Goal: Task Accomplishment & Management: Manage account settings

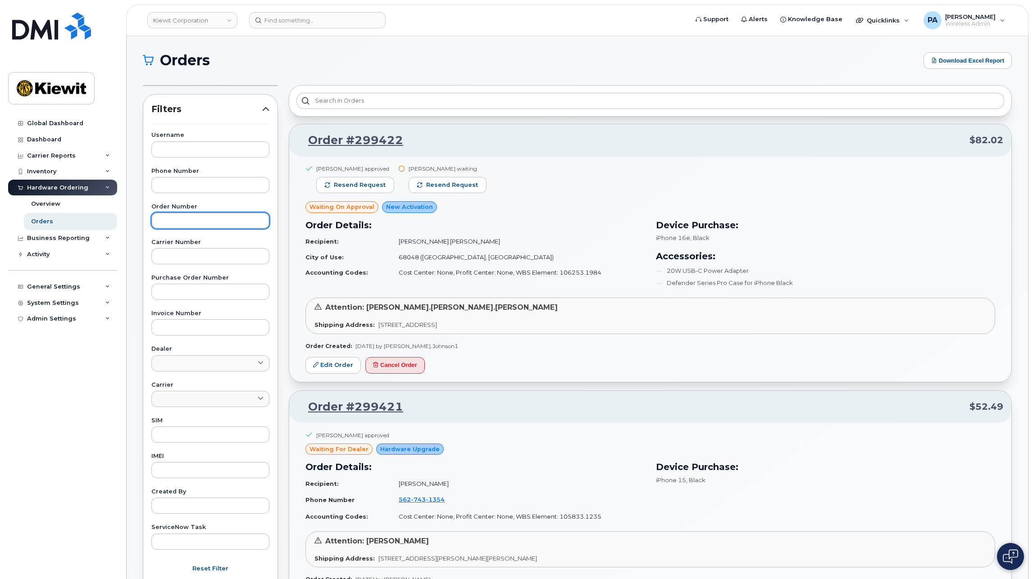
drag, startPoint x: 180, startPoint y: 215, endPoint x: 191, endPoint y: 214, distance: 11.3
click at [180, 215] on input "text" at bounding box center [210, 221] width 118 height 16
type input "298897"
click at [151, 579] on button "Apply Filter" at bounding box center [210, 589] width 118 height 16
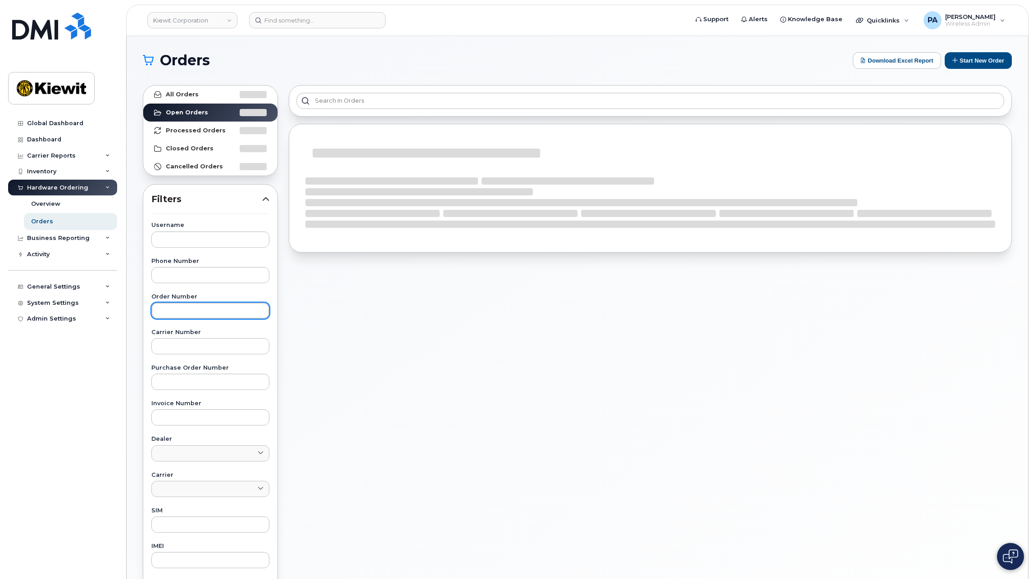
click at [190, 305] on input "text" at bounding box center [210, 311] width 118 height 16
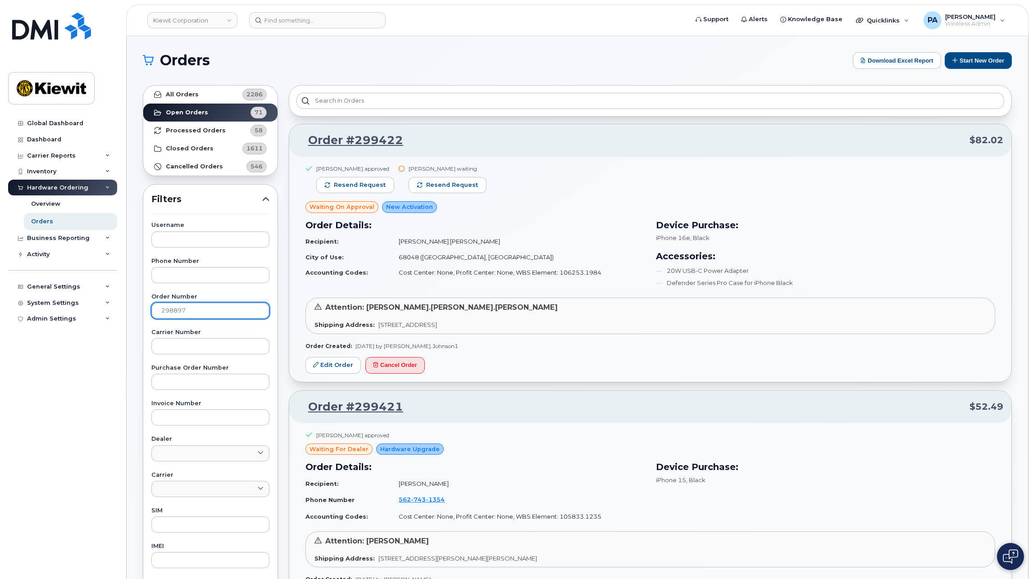
type input "298897"
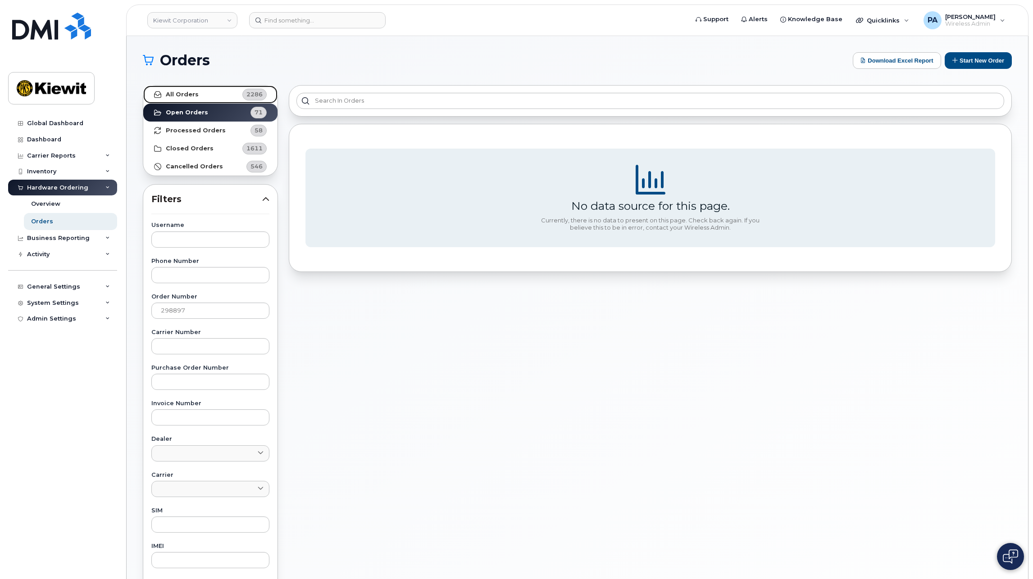
click at [217, 92] on link "All Orders 2286" at bounding box center [210, 95] width 134 height 18
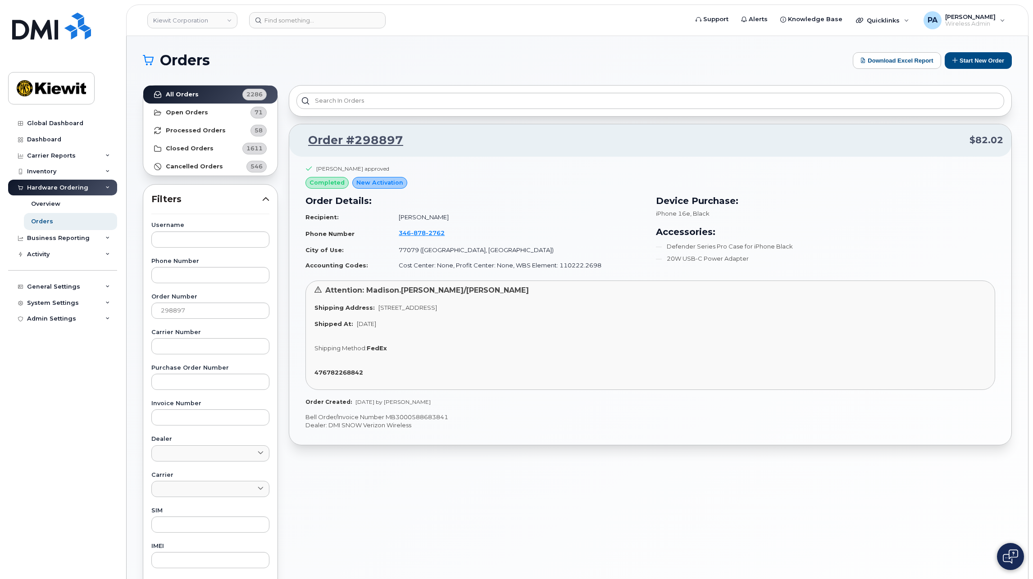
drag, startPoint x: 444, startPoint y: 218, endPoint x: 394, endPoint y: 214, distance: 50.2
click at [394, 214] on td "Kendal Girouard" at bounding box center [518, 217] width 254 height 16
copy td "Kendal Girouard"
click at [271, 23] on input at bounding box center [317, 20] width 137 height 16
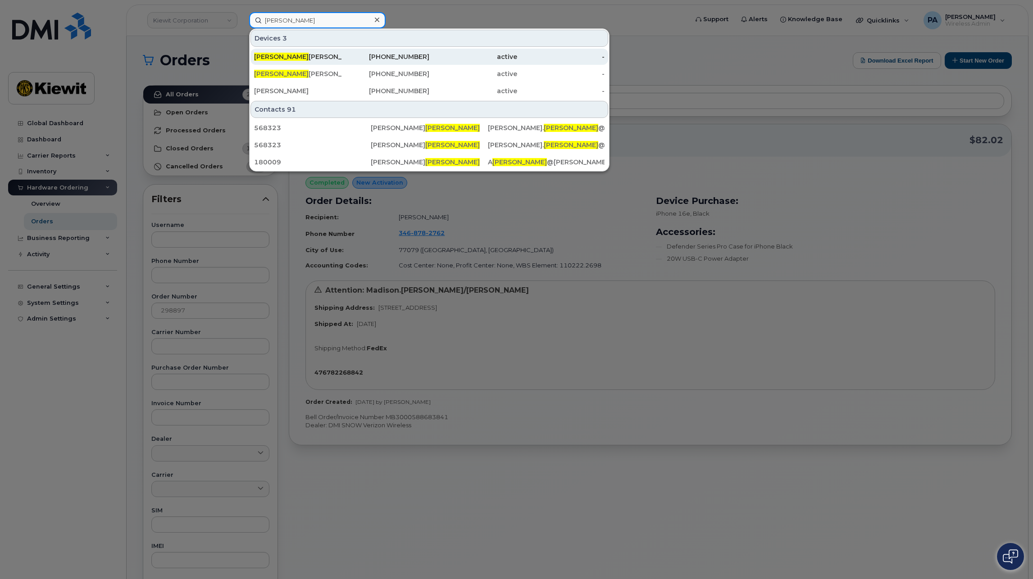
type input "kimball"
click at [288, 55] on div "Kimball Olsen" at bounding box center [298, 56] width 88 height 9
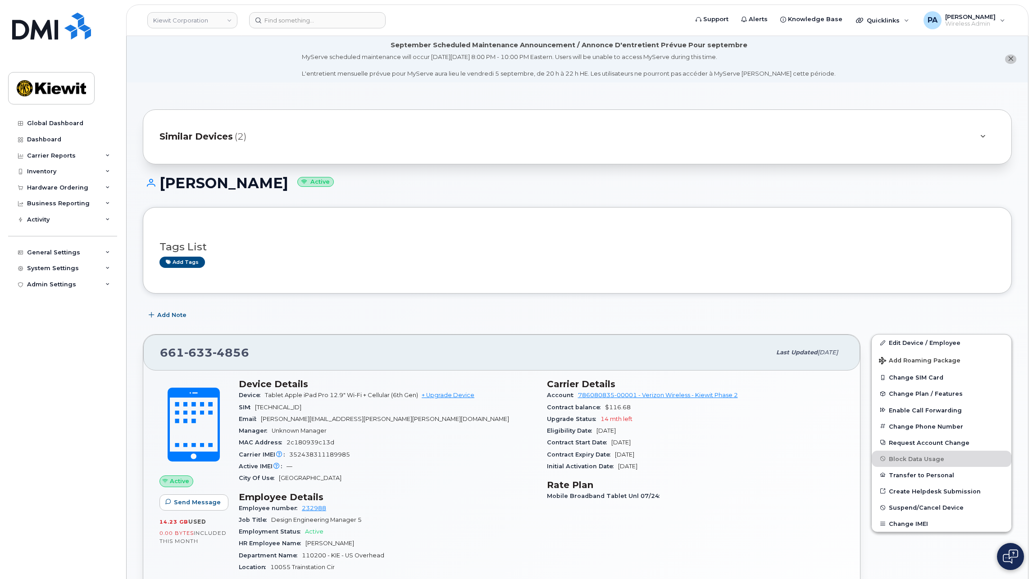
click at [195, 141] on span "Similar Devices" at bounding box center [195, 136] width 73 height 13
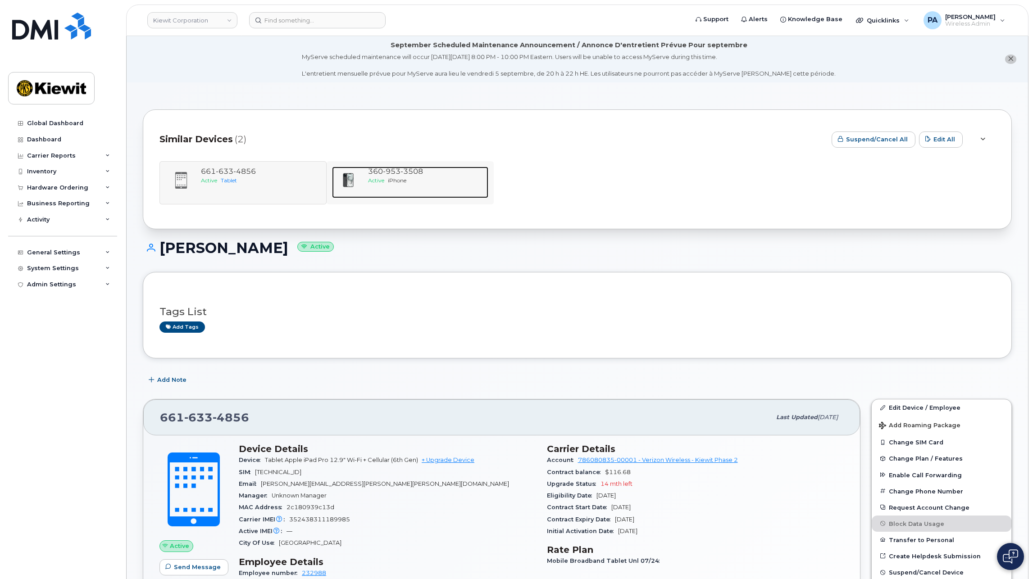
click at [400, 174] on span "953" at bounding box center [411, 171] width 23 height 9
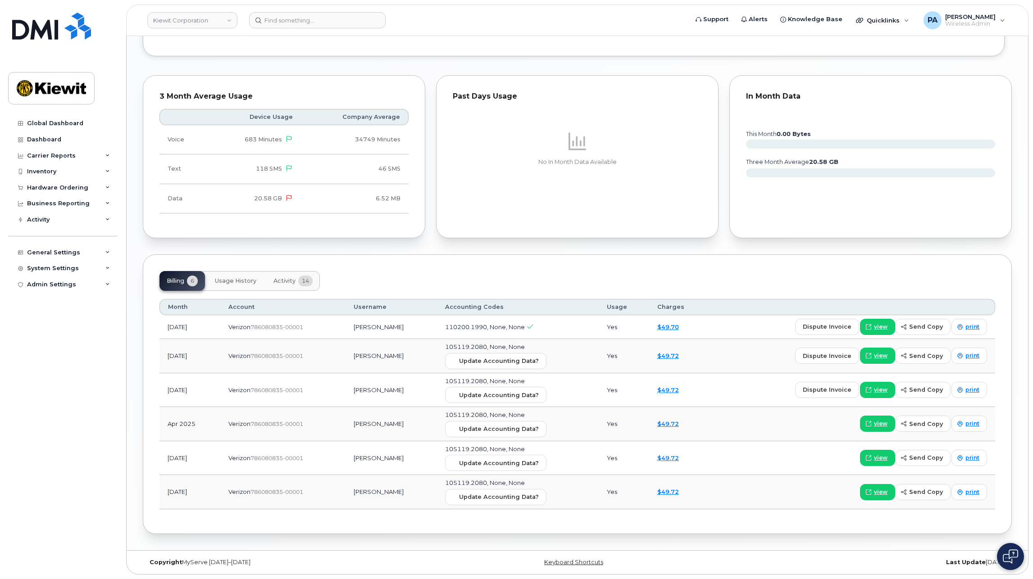
scroll to position [881, 0]
click at [47, 254] on div "General Settings" at bounding box center [53, 252] width 53 height 7
click at [52, 285] on div "Approval Mapping" at bounding box center [59, 286] width 57 height 8
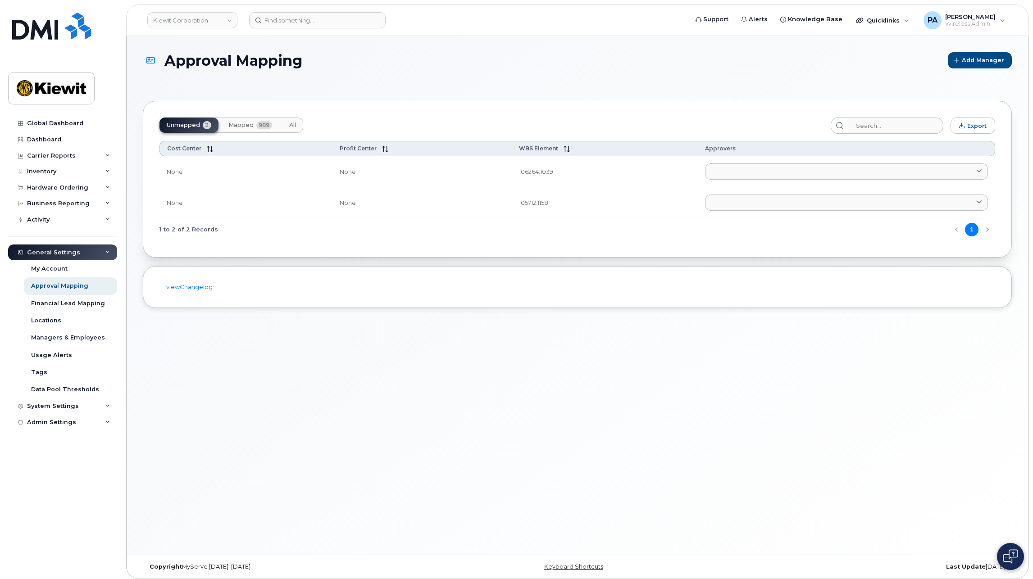
click at [254, 125] on button "Mapped 989" at bounding box center [250, 125] width 58 height 15
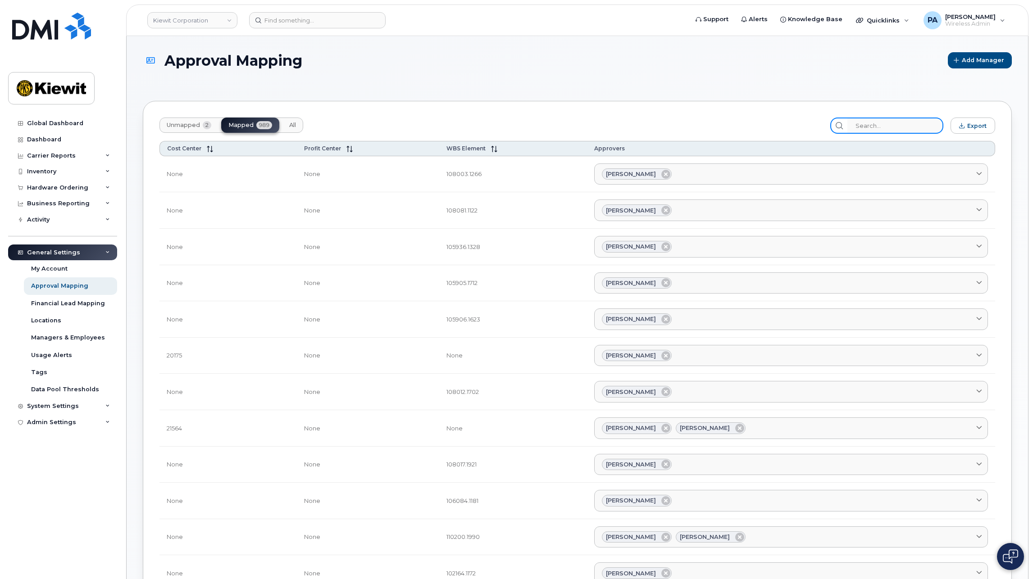
click at [896, 126] on input "search" at bounding box center [895, 126] width 96 height 16
paste input "106241"
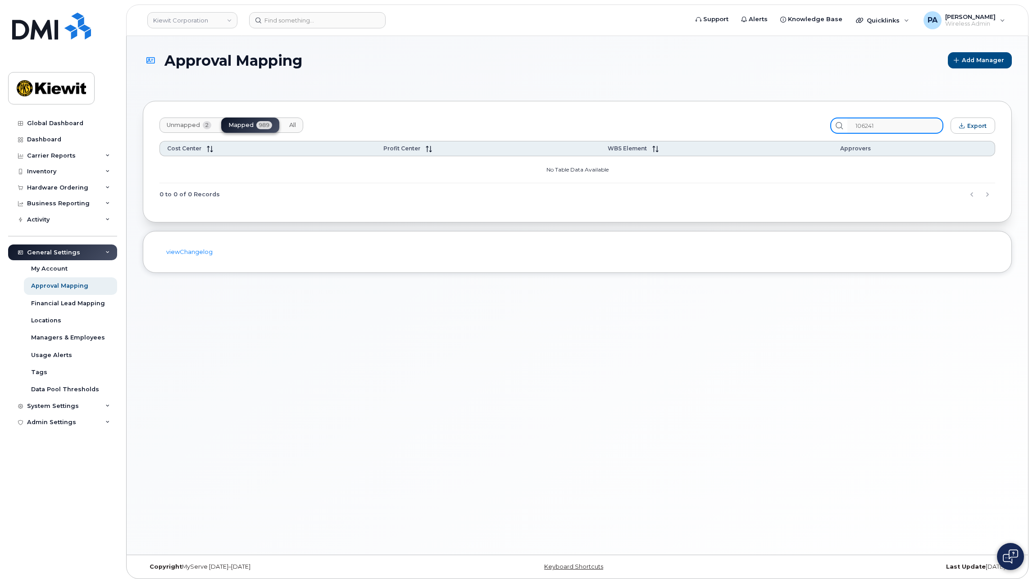
type input "106241"
click at [291, 125] on span "All" at bounding box center [292, 125] width 7 height 7
click at [187, 131] on button "Unmapped 2" at bounding box center [188, 125] width 59 height 15
drag, startPoint x: 908, startPoint y: 122, endPoint x: 681, endPoint y: 95, distance: 229.2
click at [681, 95] on section "Approval Mapping Add Manager Unmapped 2 Mapped 989 All 106241 Export Cost Cente…" at bounding box center [577, 162] width 869 height 221
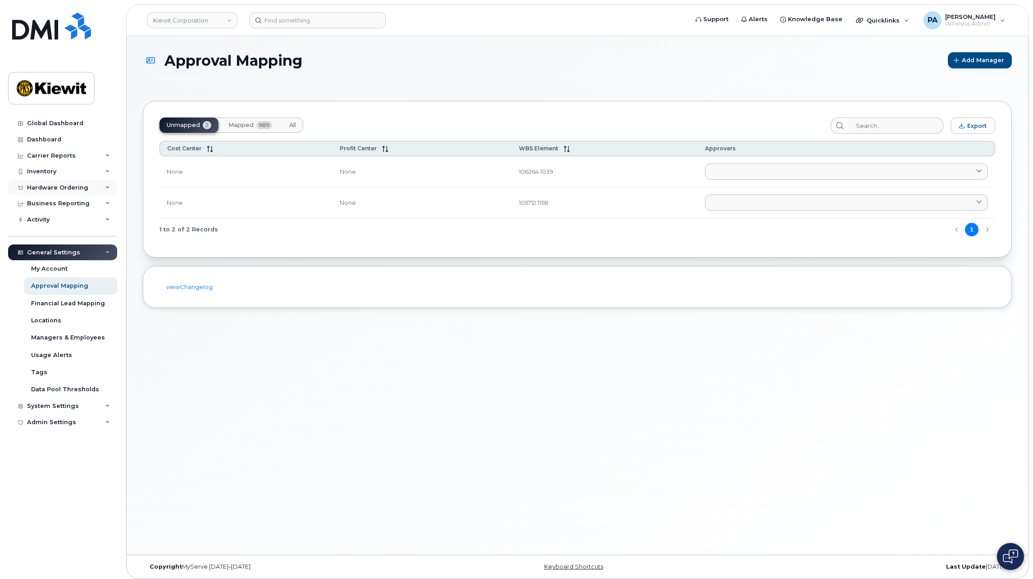
click at [65, 187] on div "Hardware Ordering" at bounding box center [57, 187] width 61 height 7
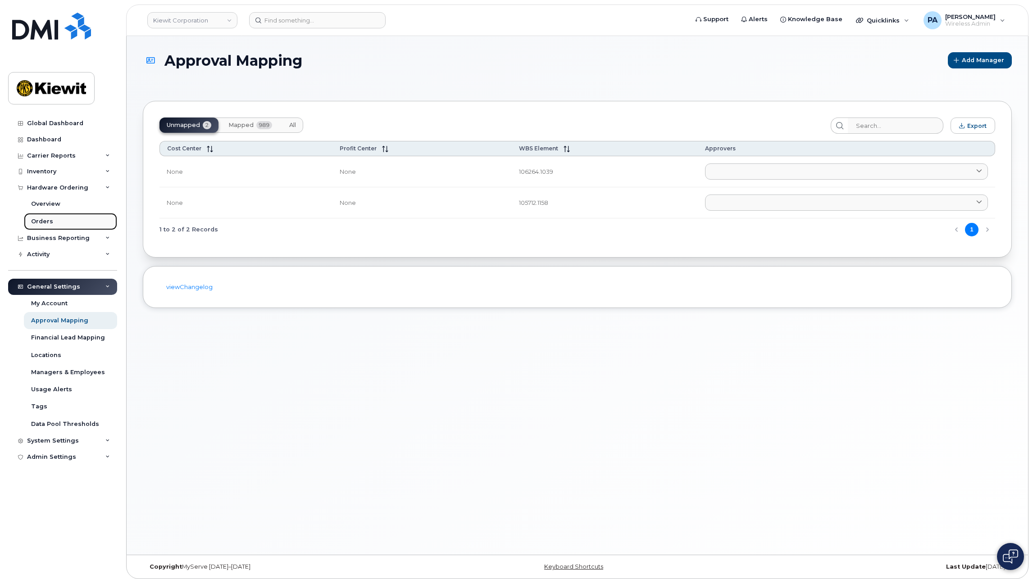
click at [46, 218] on div "Orders" at bounding box center [42, 222] width 22 height 8
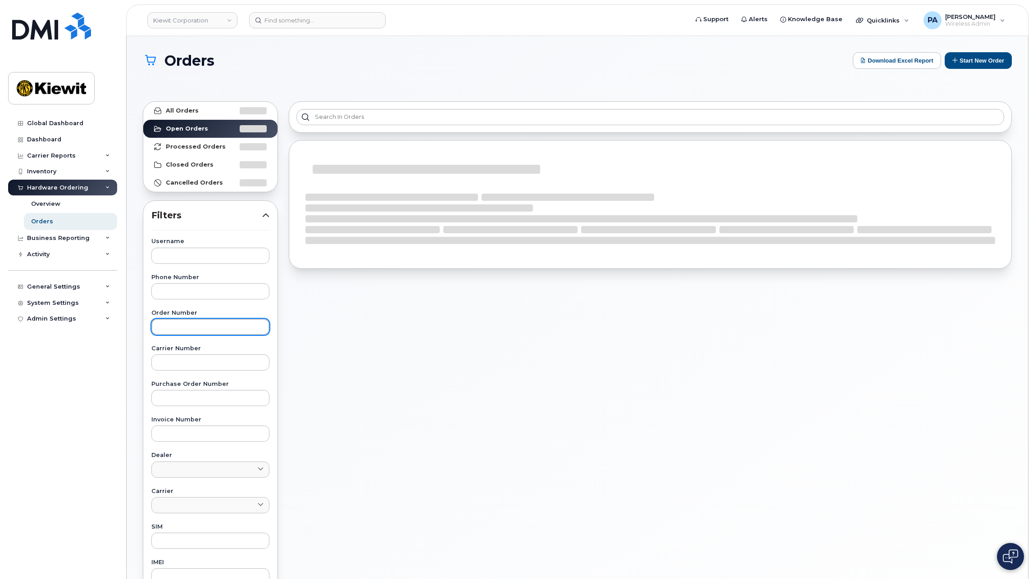
click at [174, 332] on input "text" at bounding box center [210, 327] width 118 height 16
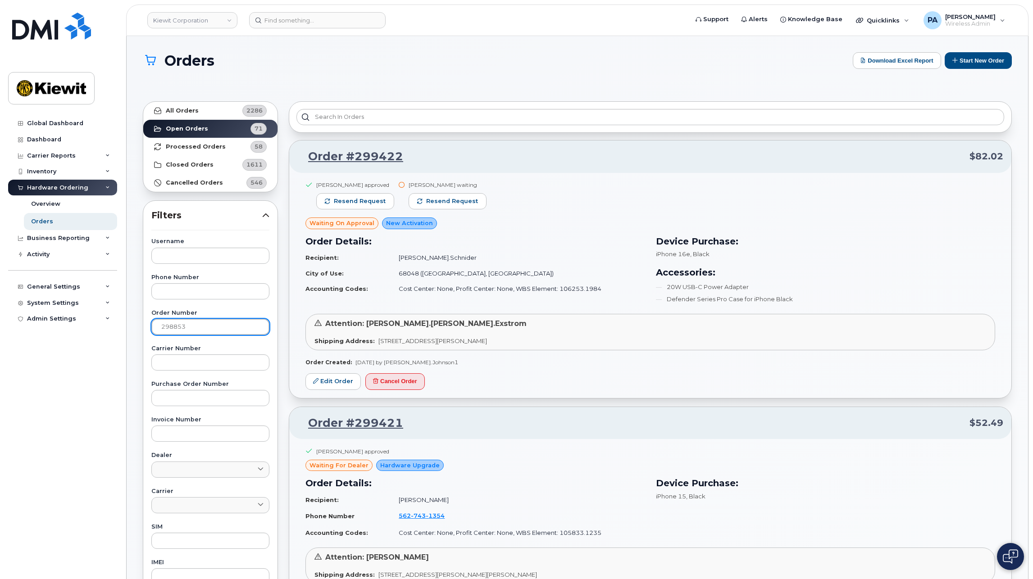
type input "298853"
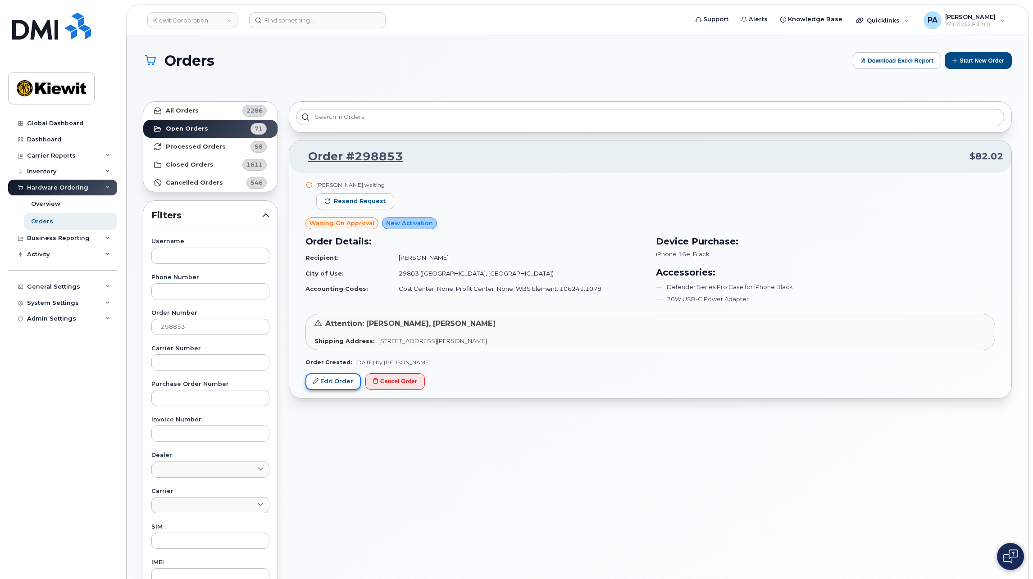
click at [343, 379] on link "Edit Order" at bounding box center [332, 381] width 55 height 17
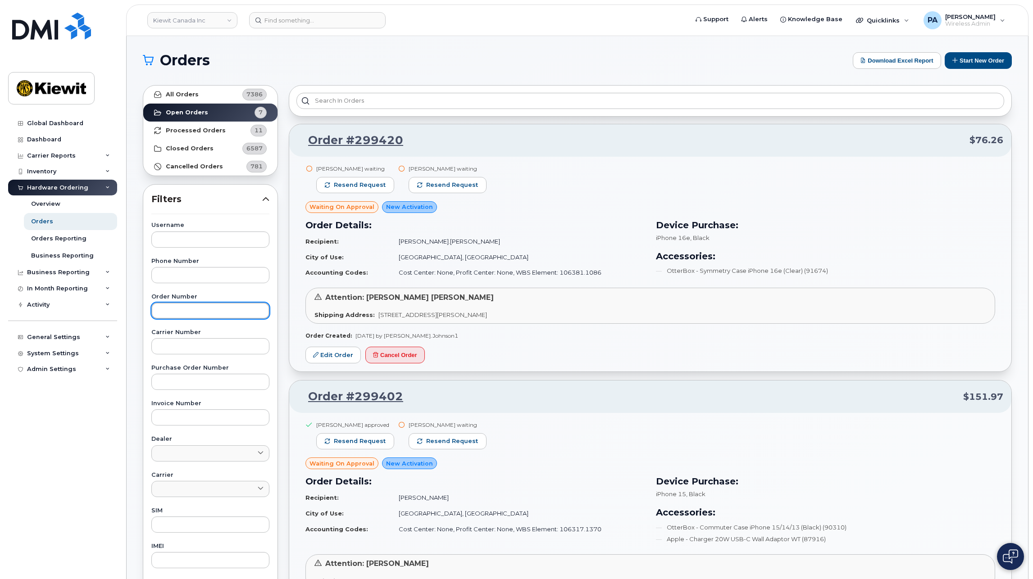
click at [173, 308] on input "text" at bounding box center [210, 311] width 118 height 16
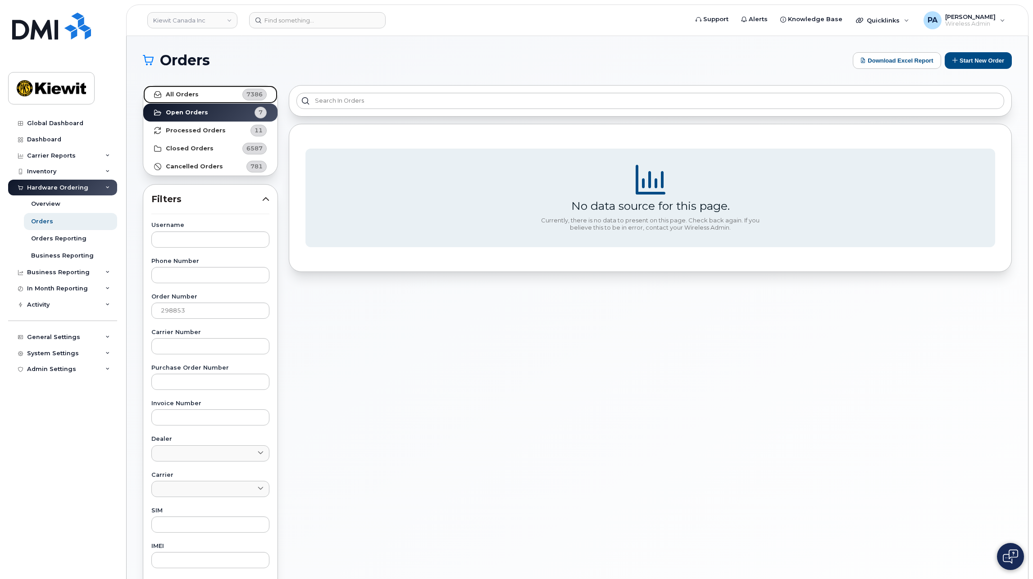
click at [225, 97] on link "All Orders 7386" at bounding box center [210, 95] width 134 height 18
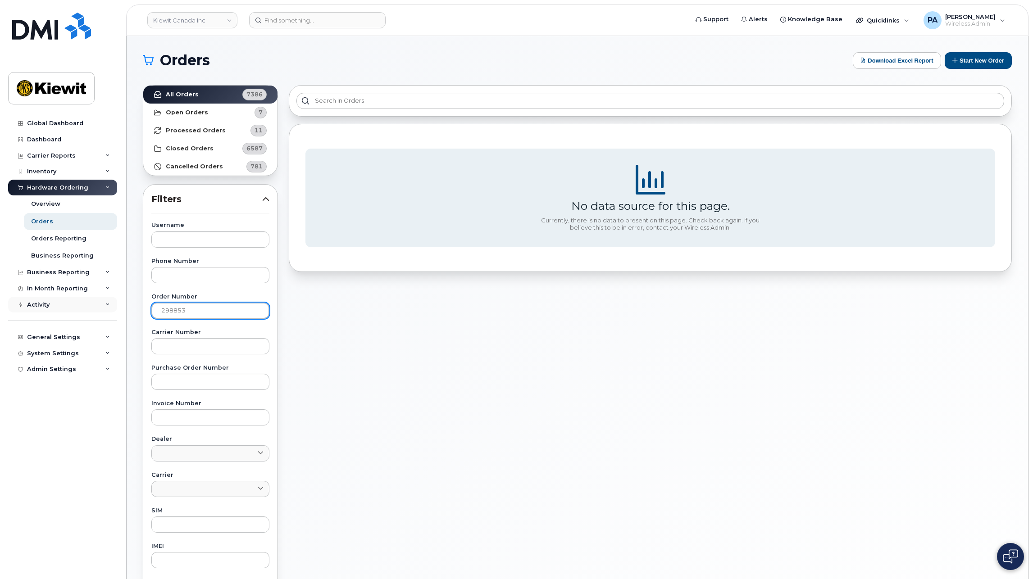
drag, startPoint x: 206, startPoint y: 305, endPoint x: 35, endPoint y: 302, distance: 171.2
click at [127, 302] on div "Kiewit Canada Inc Support Alerts Knowledge Base Quicklinks Suspend / Cancel Dev…" at bounding box center [577, 379] width 901 height 687
type input "299367"
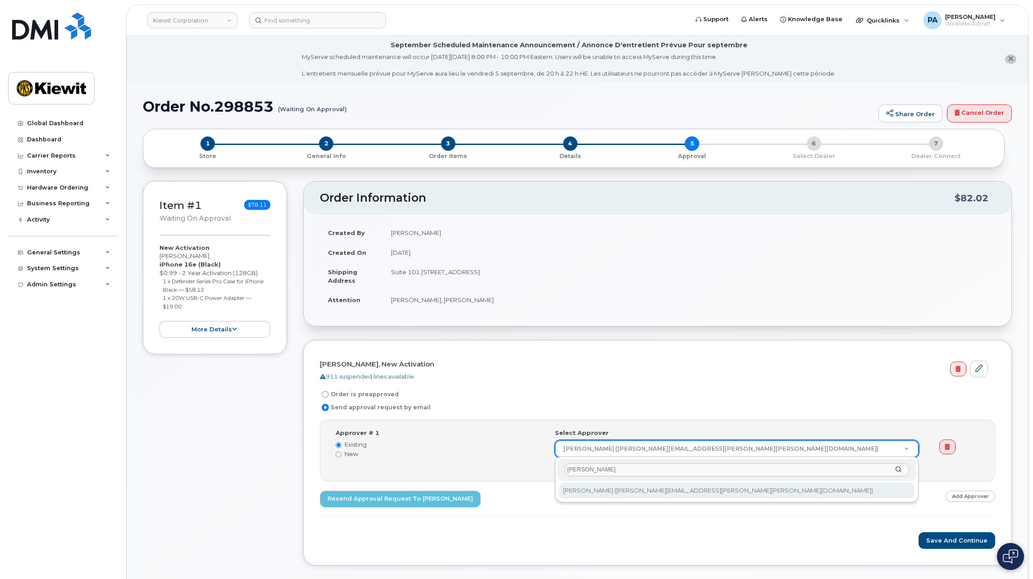
type input "[PERSON_NAME]"
type input "2149257"
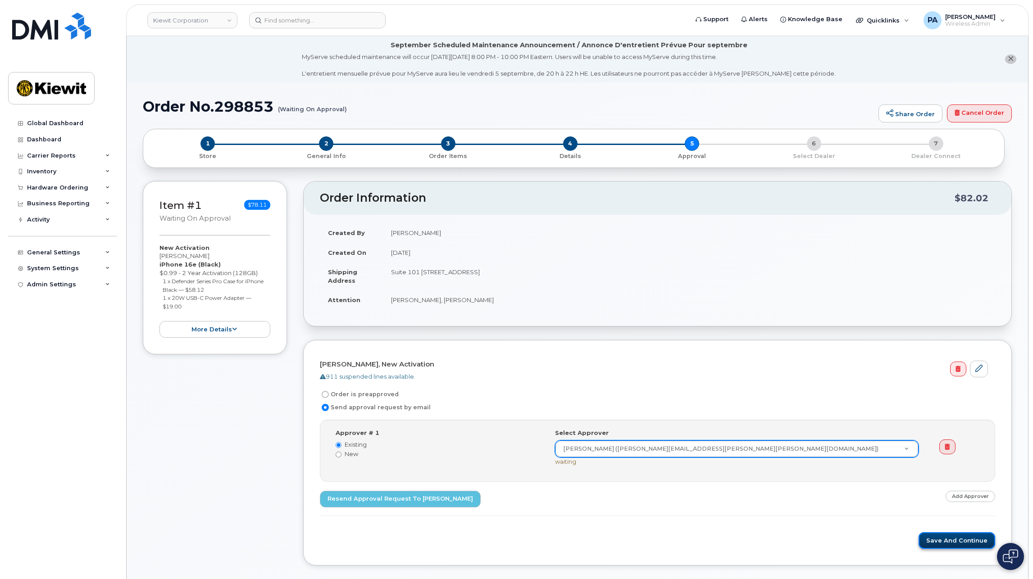
click at [947, 543] on button "Save and Continue" at bounding box center [957, 540] width 77 height 17
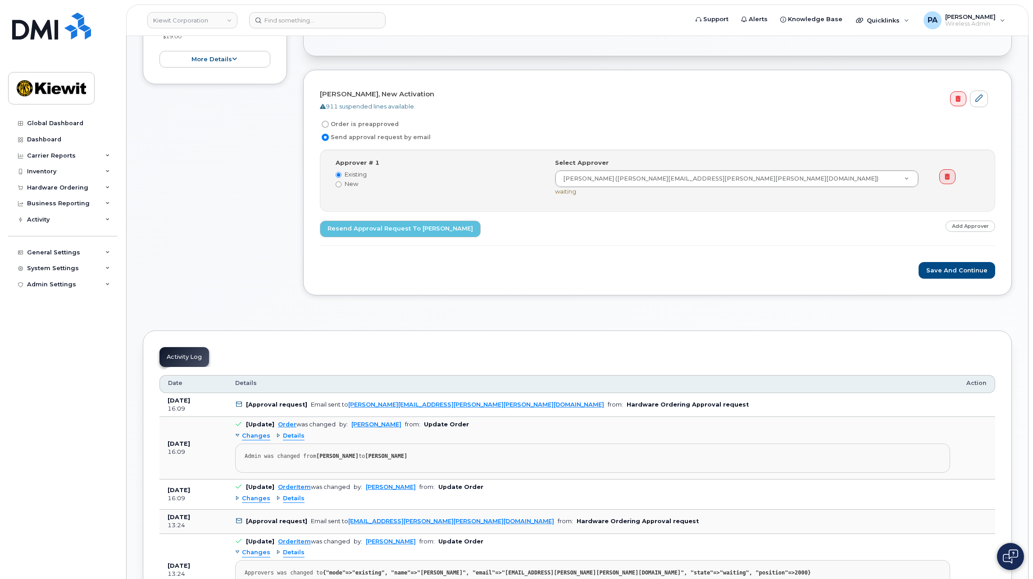
scroll to position [90, 0]
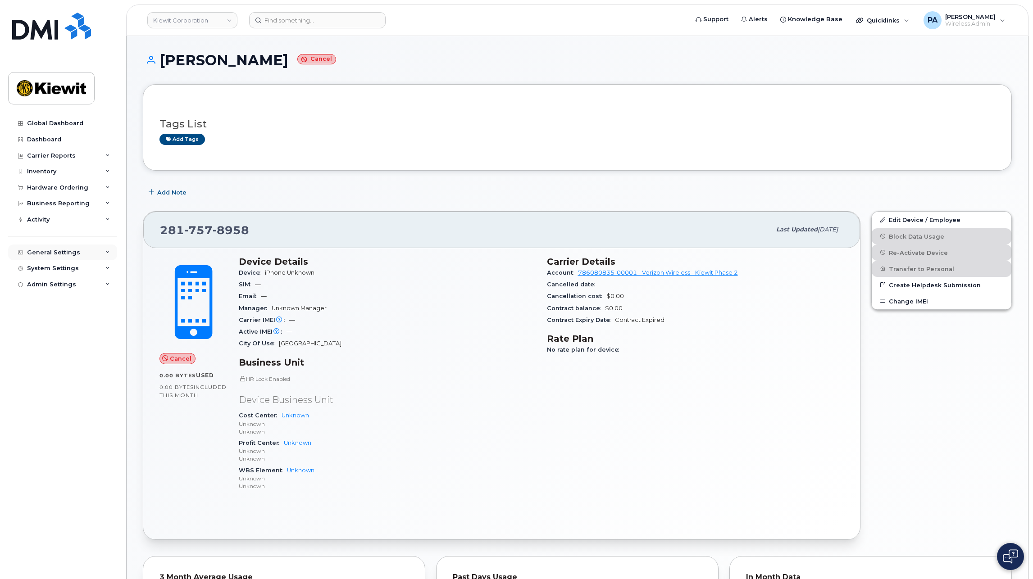
click at [44, 253] on div "General Settings" at bounding box center [53, 252] width 53 height 7
click at [50, 282] on div "Approval Mapping" at bounding box center [59, 286] width 57 height 8
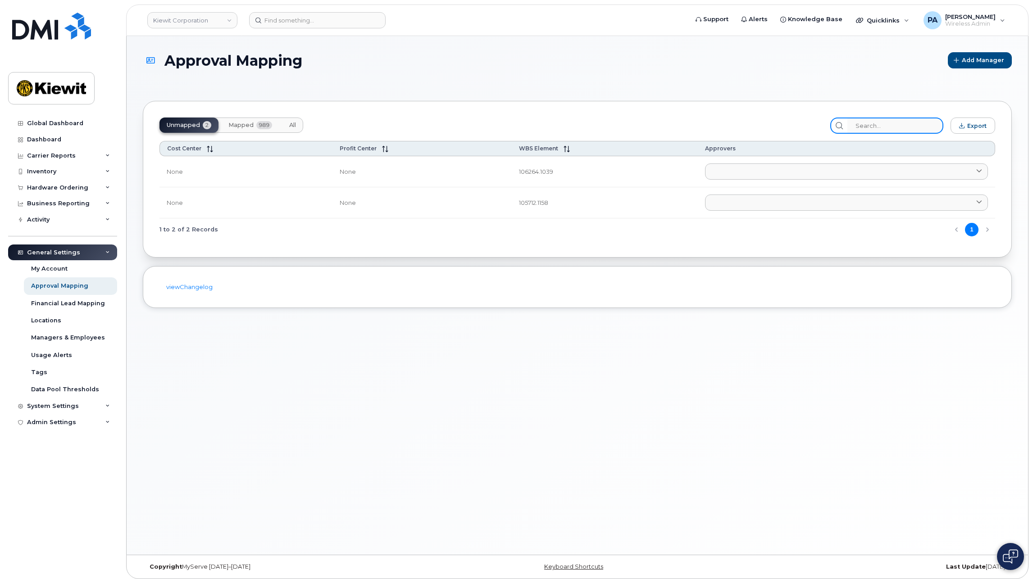
click at [870, 125] on input "search" at bounding box center [895, 126] width 96 height 16
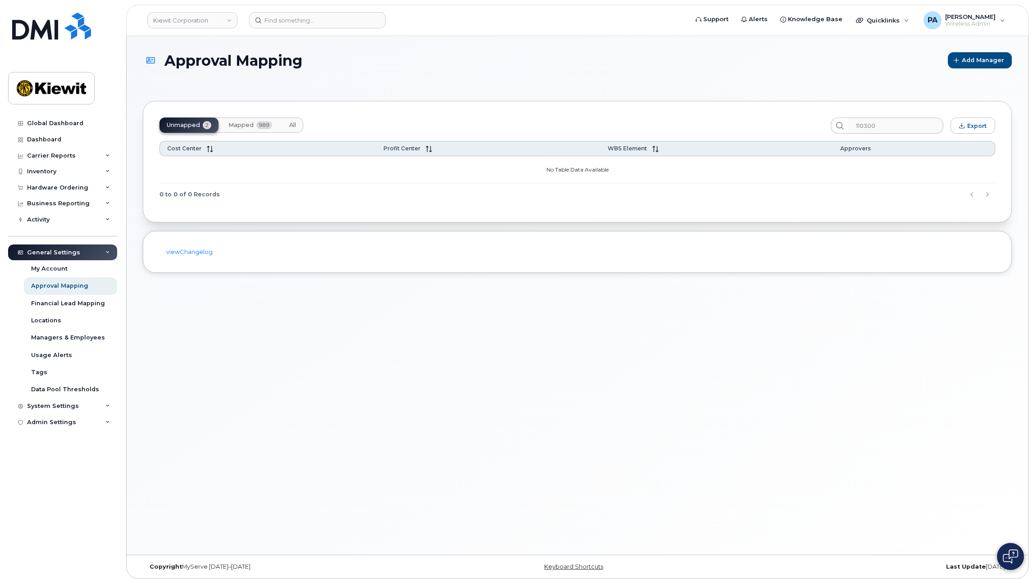
click at [304, 124] on div "Unmapped 2 Mapped 989 All" at bounding box center [491, 126] width 664 height 16
click at [294, 123] on span "All" at bounding box center [292, 125] width 7 height 7
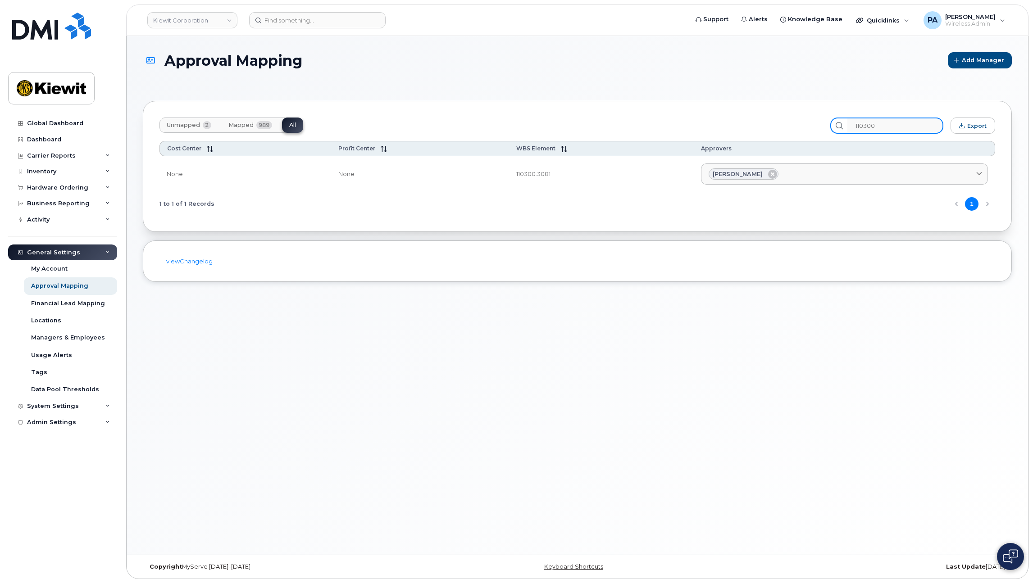
drag, startPoint x: 894, startPoint y: 125, endPoint x: 677, endPoint y: 109, distance: 218.2
click at [677, 109] on div "Unmapped 2 Mapped 989 All 110300 Export Cost Center Profit Center WBS Element A…" at bounding box center [577, 166] width 869 height 131
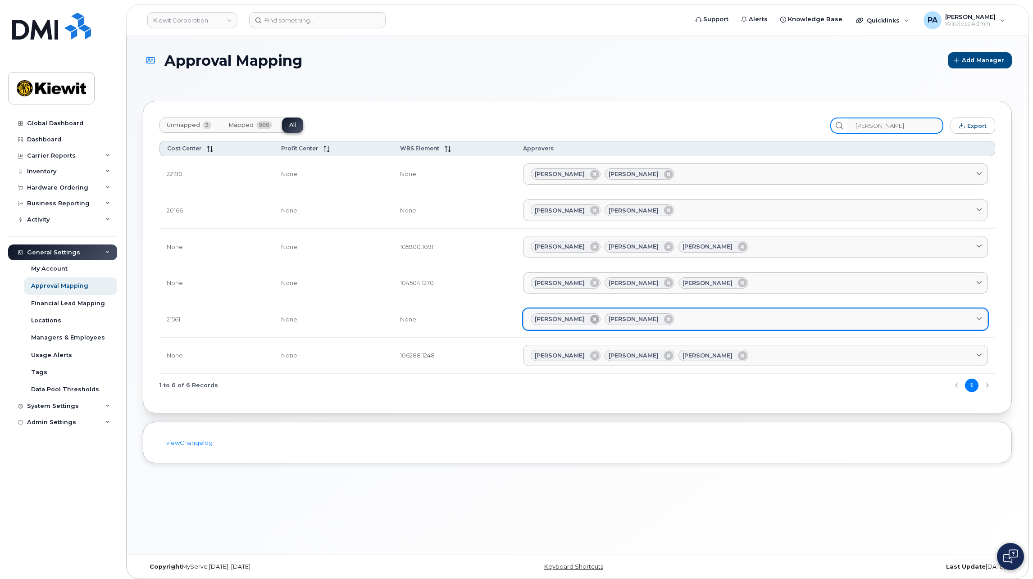
type input "alan"
click at [599, 318] on icon at bounding box center [594, 319] width 9 height 9
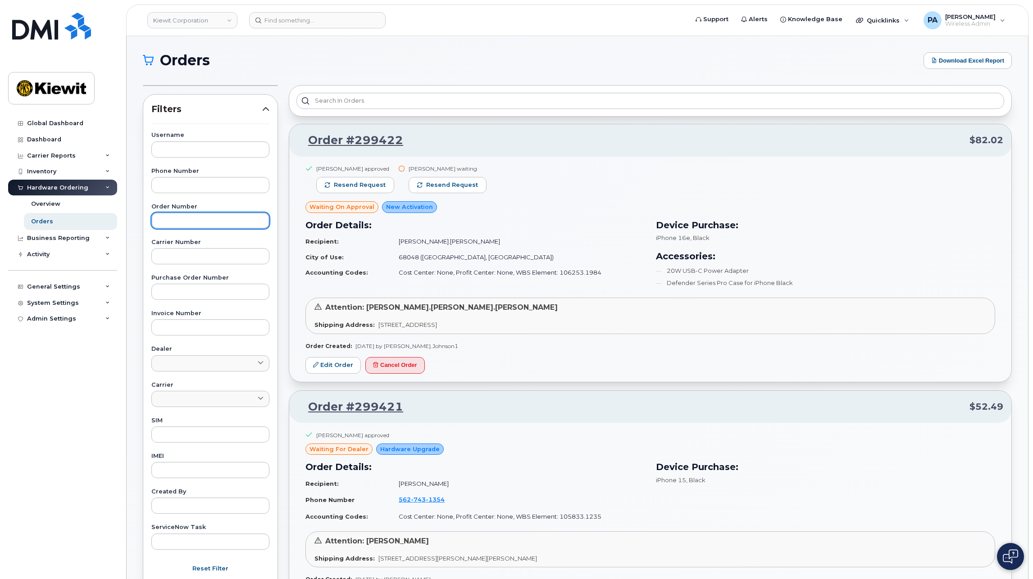
click at [188, 217] on input "text" at bounding box center [210, 221] width 118 height 16
type input "299416"
click at [151, 579] on button "Apply Filter" at bounding box center [210, 589] width 118 height 16
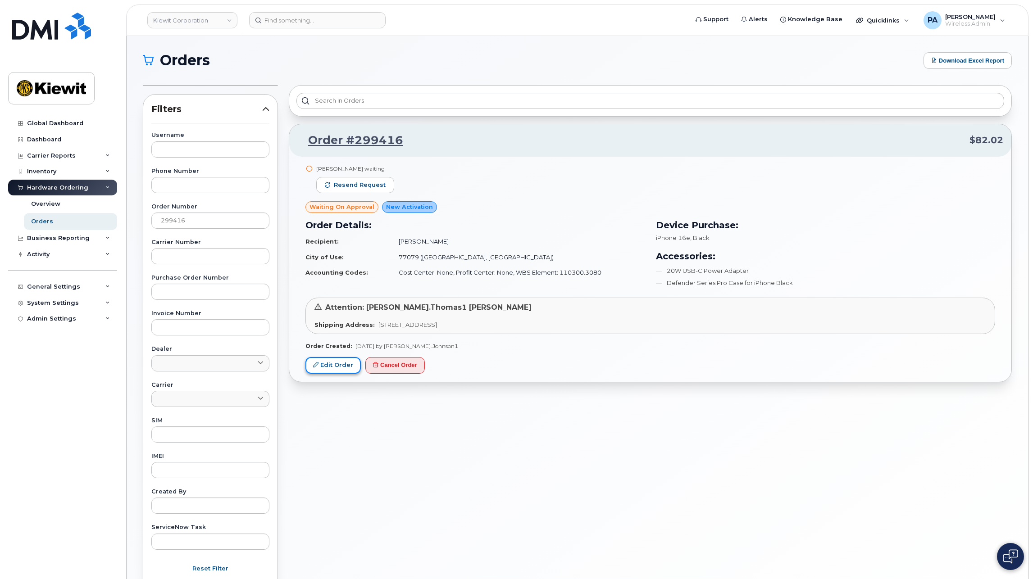
click at [334, 362] on link "Edit Order" at bounding box center [332, 365] width 55 height 17
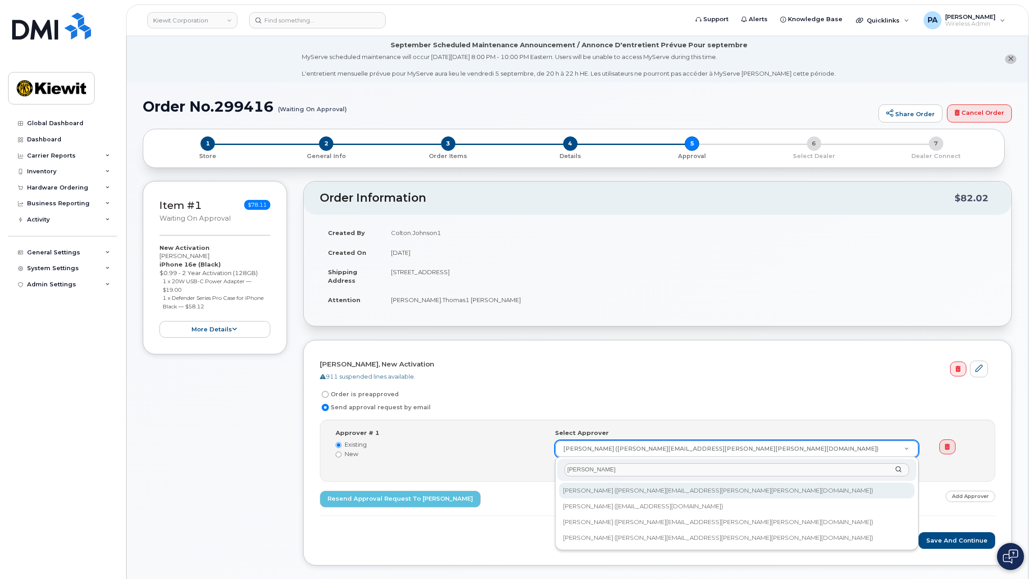
type input "[PERSON_NAME]"
type input "2749206"
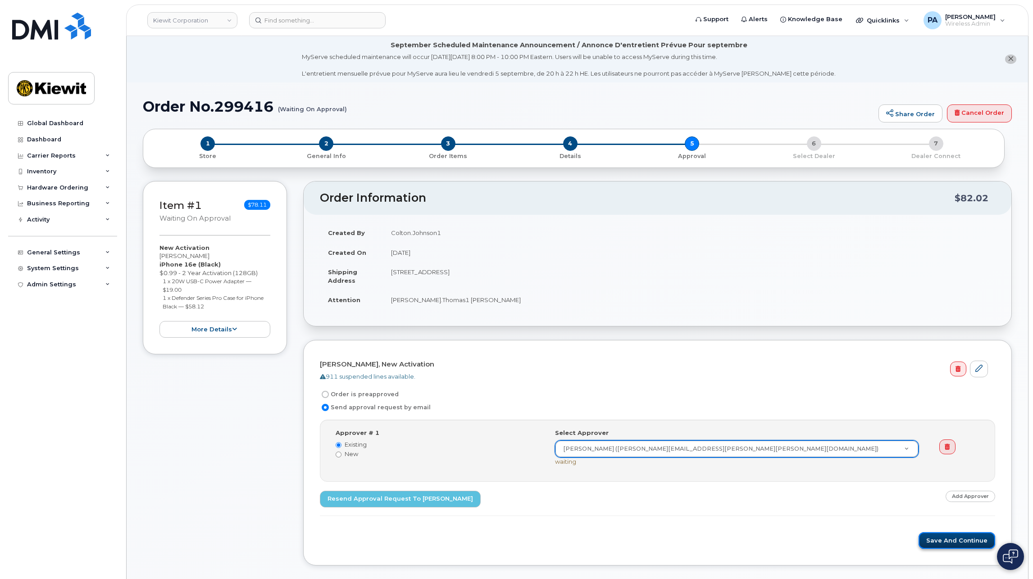
click at [958, 540] on button "Save and Continue" at bounding box center [957, 540] width 77 height 17
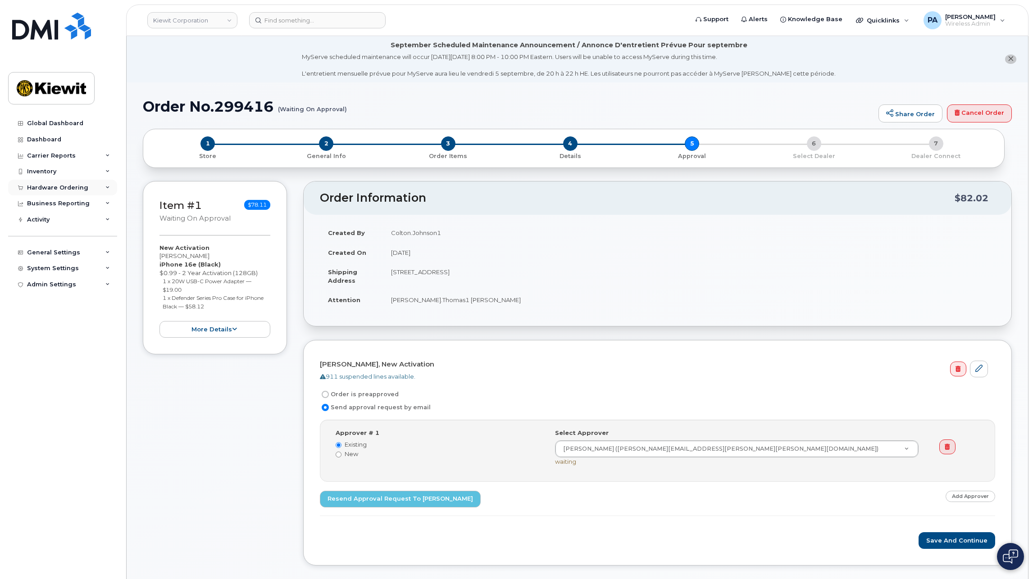
click at [76, 189] on div "Hardware Ordering" at bounding box center [57, 187] width 61 height 7
click at [42, 220] on div "Orders" at bounding box center [42, 222] width 22 height 8
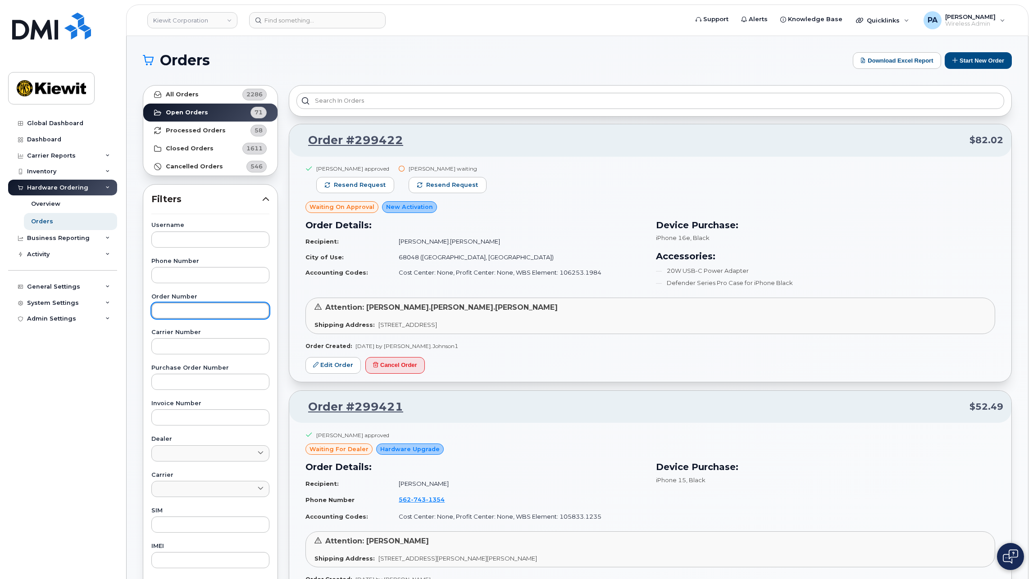
click at [194, 314] on input "text" at bounding box center [210, 311] width 118 height 16
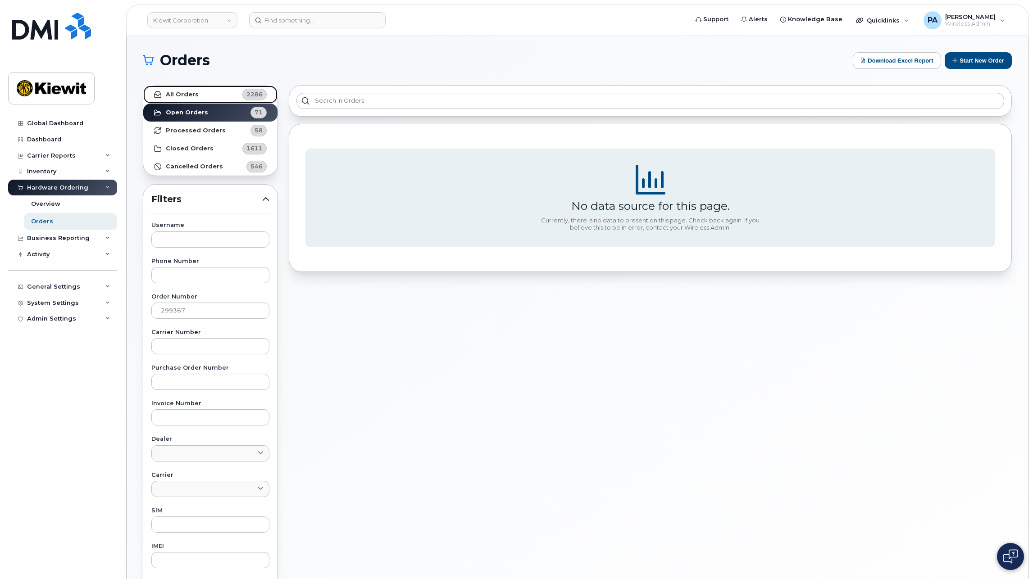
click at [233, 91] on link "All Orders 2286" at bounding box center [210, 95] width 134 height 18
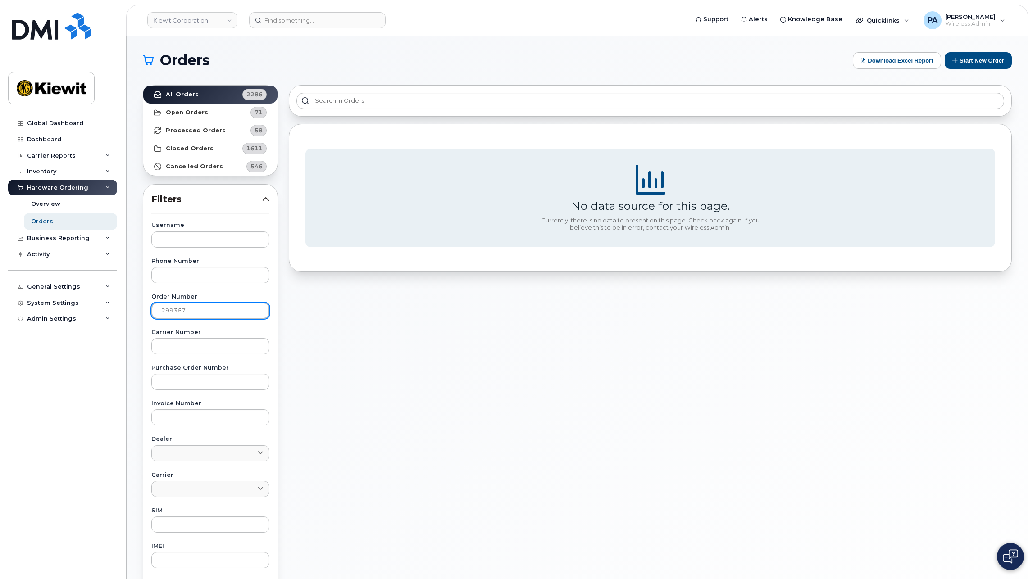
drag, startPoint x: 196, startPoint y: 315, endPoint x: -69, endPoint y: 296, distance: 265.6
click at [0, 296] on html "Kiewit Corporation Support Alerts Knowledge Base Quicklinks Suspend / Cancel De…" at bounding box center [516, 376] width 1033 height 752
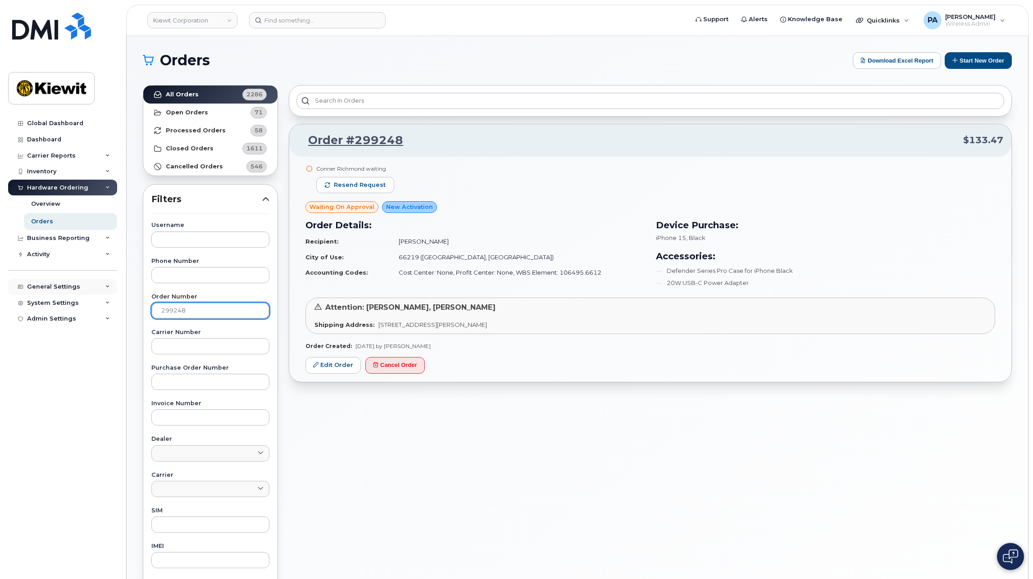
drag, startPoint x: 220, startPoint y: 310, endPoint x: 73, endPoint y: 292, distance: 148.9
click at [127, 292] on div "Kiewit Corporation Support Alerts Knowledge Base Quicklinks Suspend / Cancel De…" at bounding box center [577, 379] width 901 height 687
type input "298984"
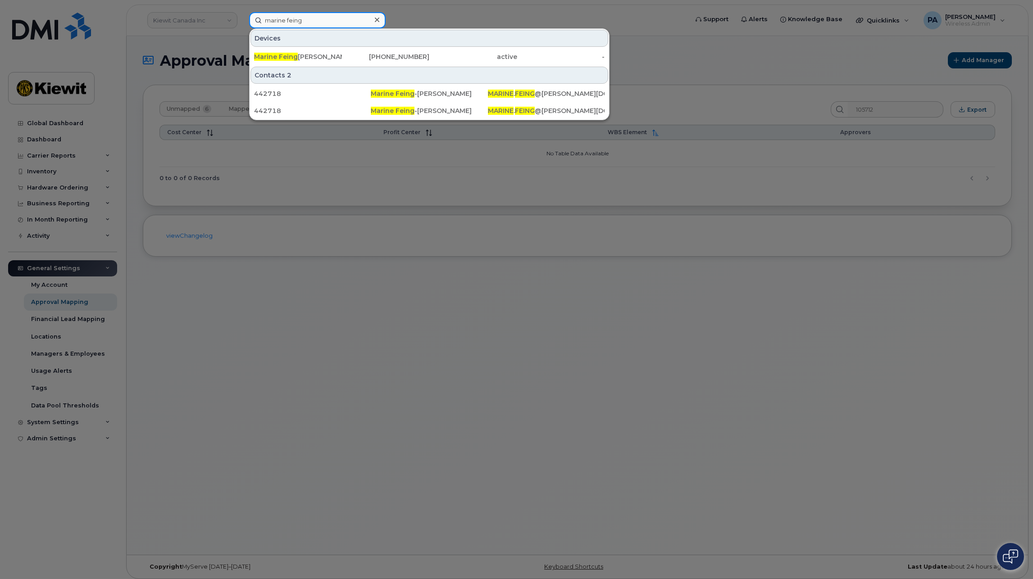
click at [294, 22] on input "marine feing" at bounding box center [317, 20] width 137 height 16
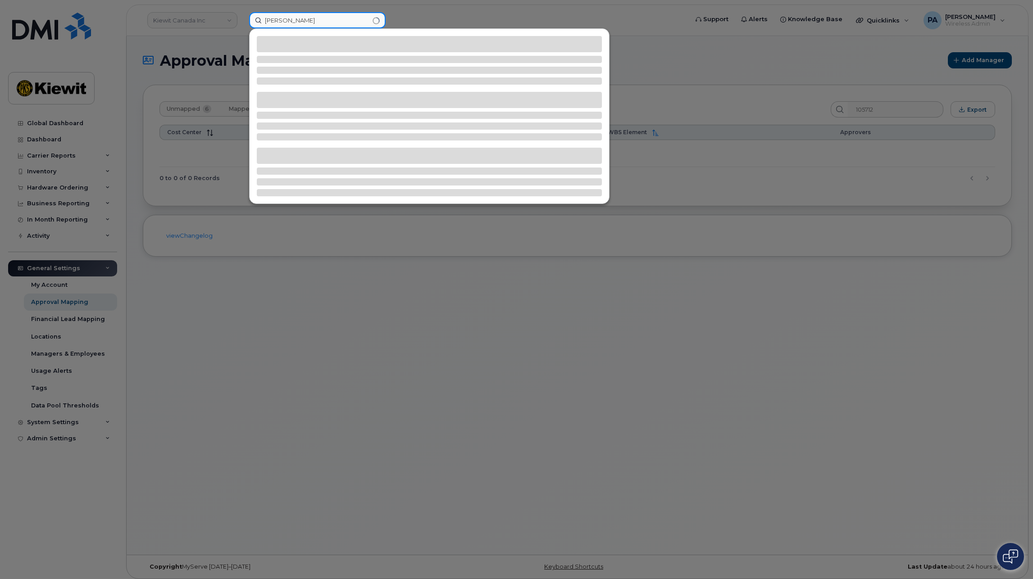
drag, startPoint x: 304, startPoint y: 18, endPoint x: 50, endPoint y: 14, distance: 253.7
click at [242, 14] on div "[PERSON_NAME]" at bounding box center [465, 20] width 447 height 16
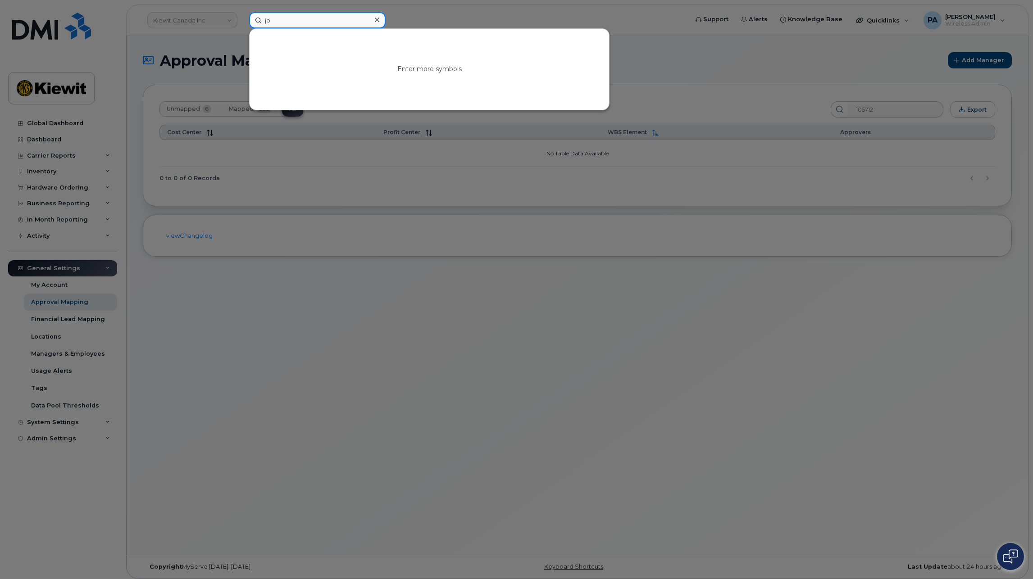
type input "j"
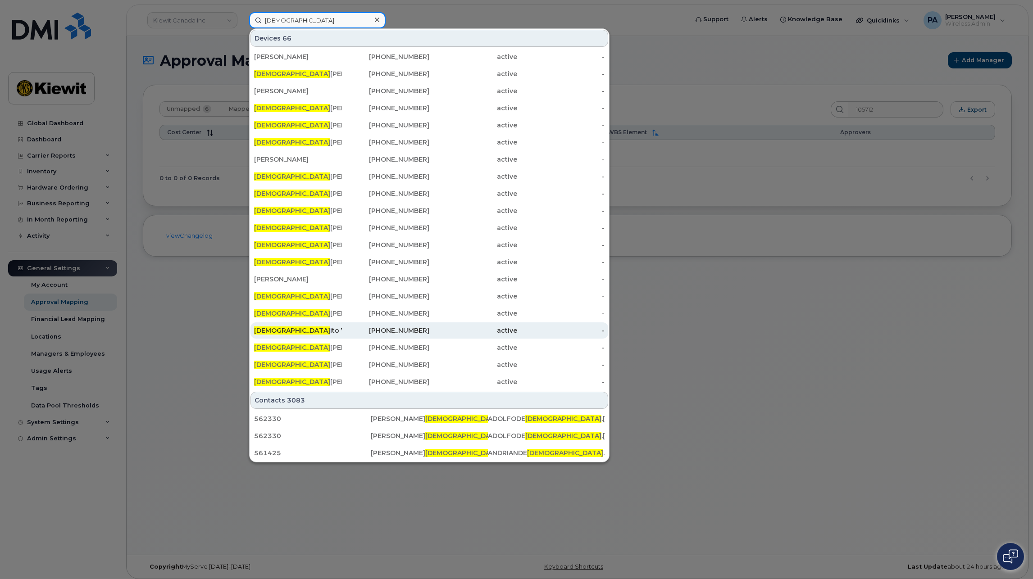
type input "jesus"
click at [342, 324] on div "Jesus ito Visconde" at bounding box center [386, 331] width 88 height 16
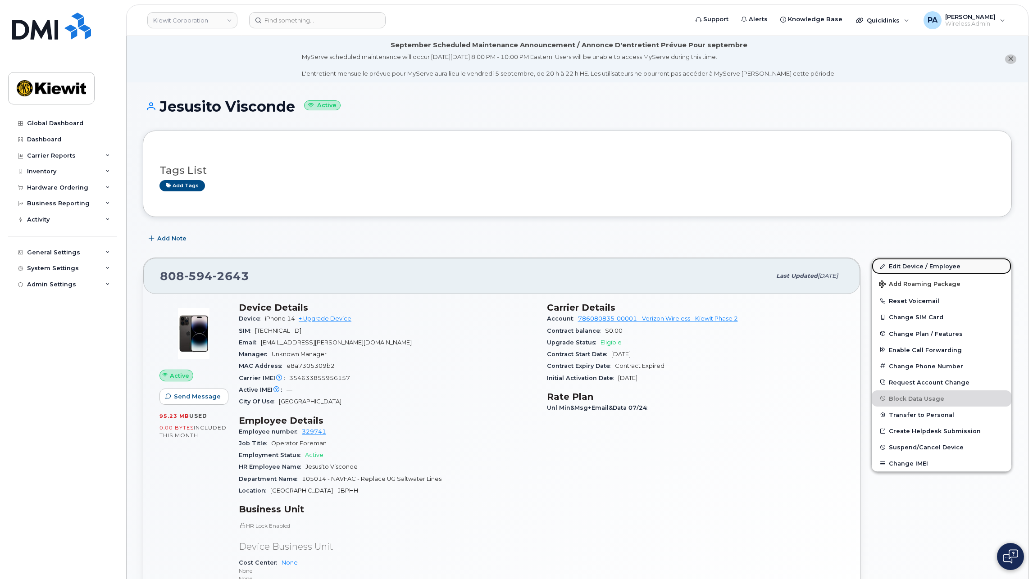
click at [951, 267] on link "Edit Device / Employee" at bounding box center [942, 266] width 140 height 16
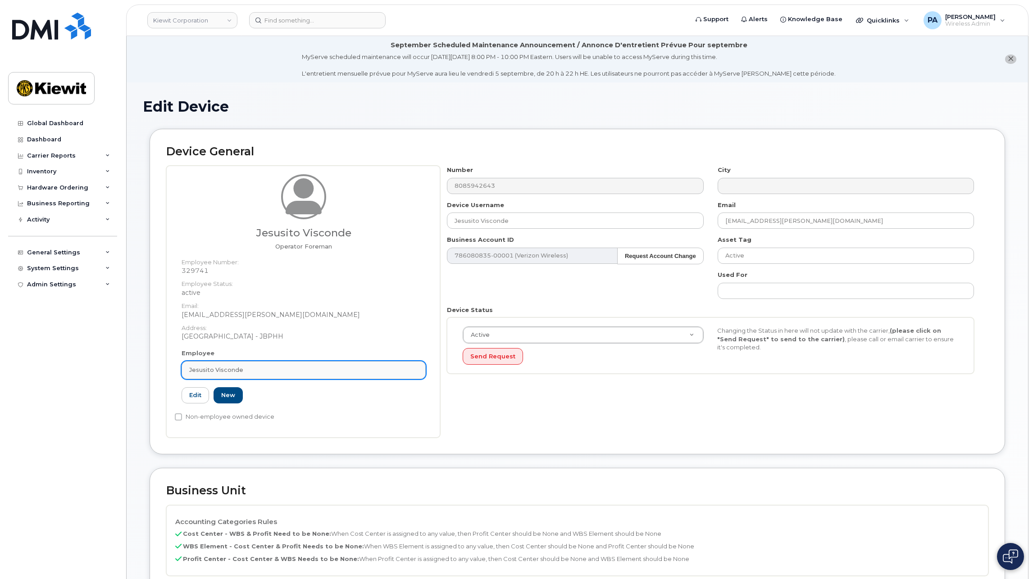
click at [237, 371] on span "Jesusito Visconde" at bounding box center [216, 370] width 54 height 9
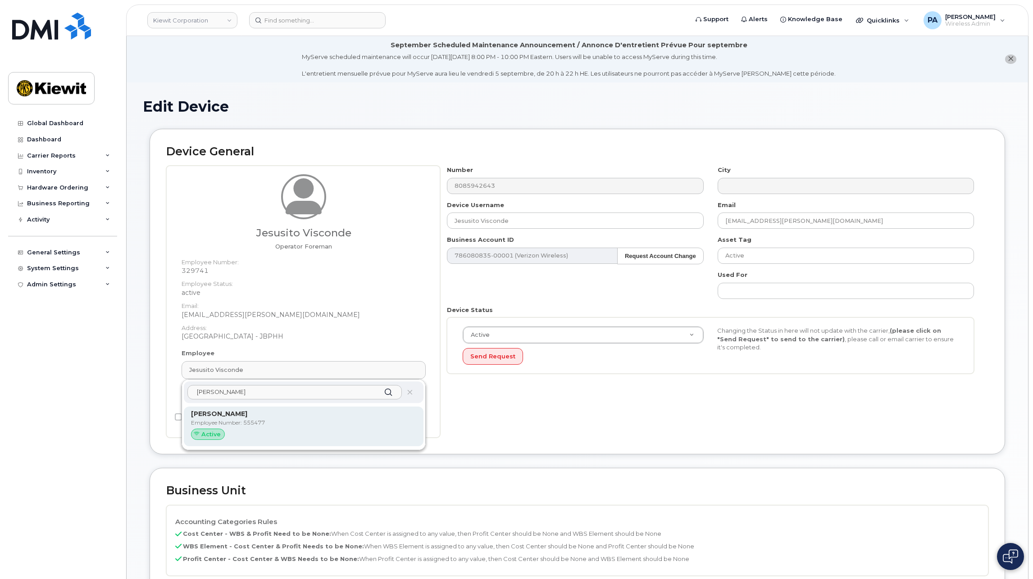
type input "[PERSON_NAME]"
click at [239, 421] on p "Employee Number: 555477" at bounding box center [303, 423] width 225 height 8
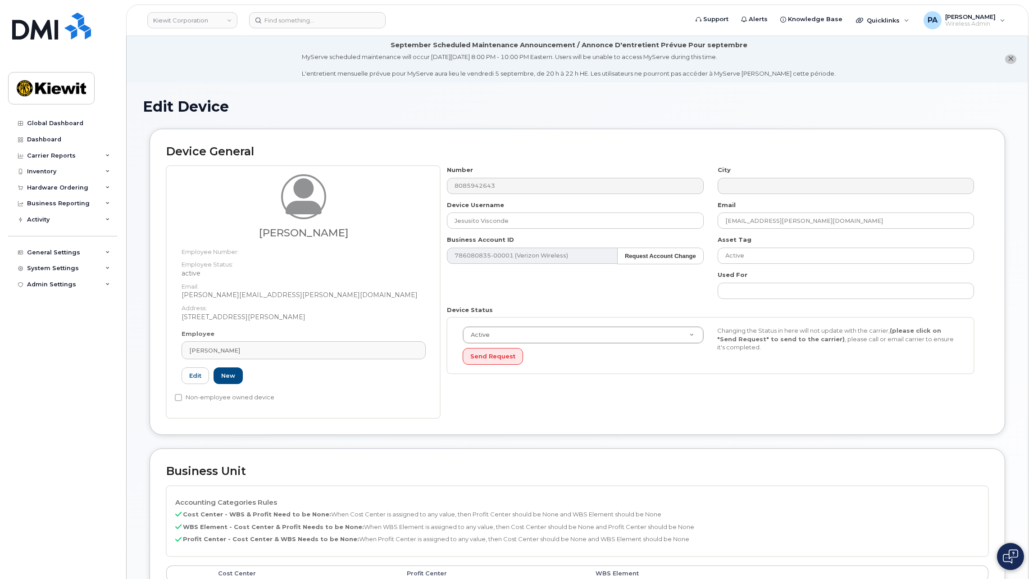
type input "555477"
type input "[PERSON_NAME]"
type input "[PERSON_NAME][EMAIL_ADDRESS][PERSON_NAME][DOMAIN_NAME]"
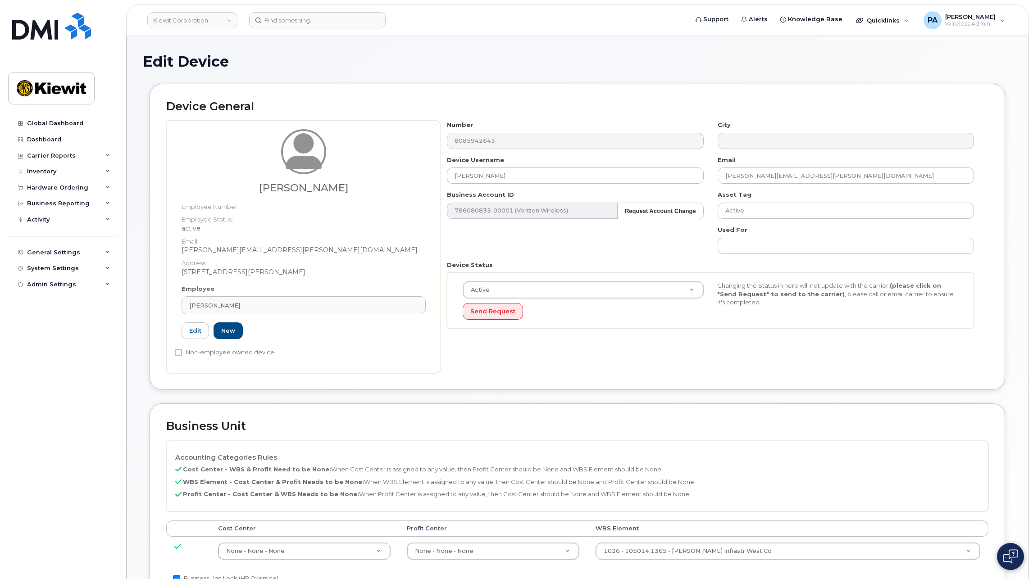
scroll to position [225, 0]
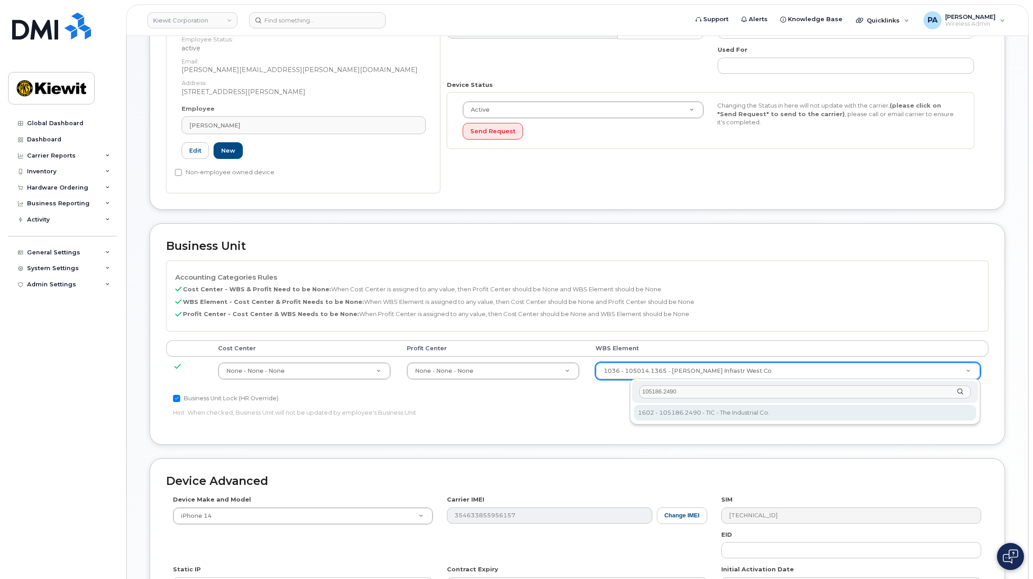
type input "105186.2490"
type input "30139202"
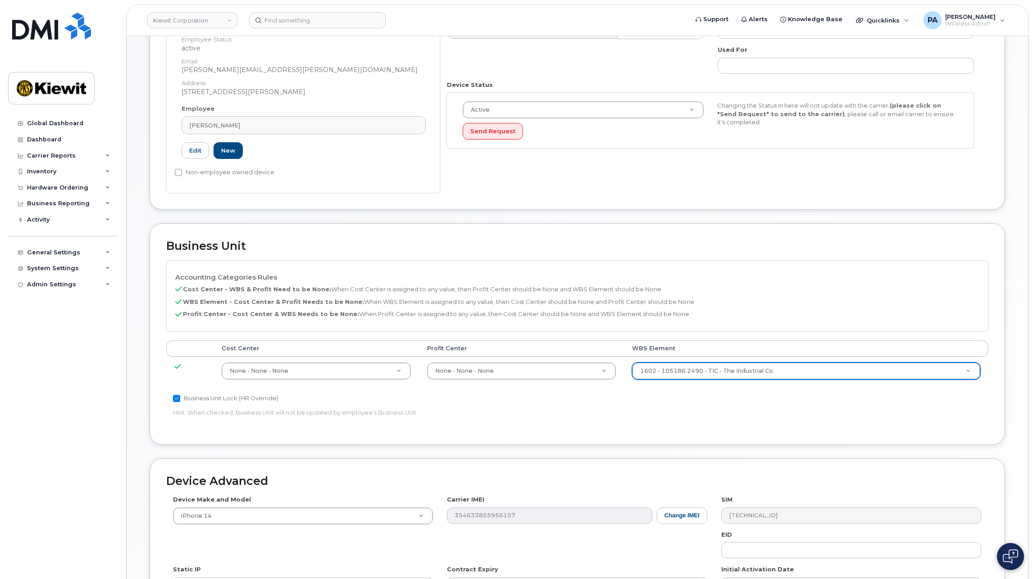
scroll to position [373, 0]
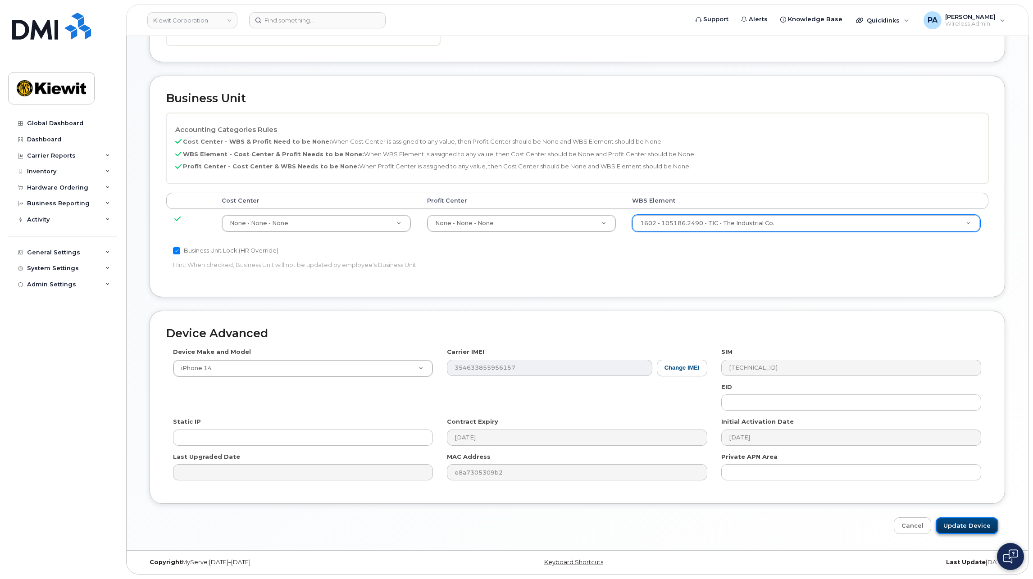
click at [978, 522] on input "Update Device" at bounding box center [967, 526] width 63 height 17
type input "Saving..."
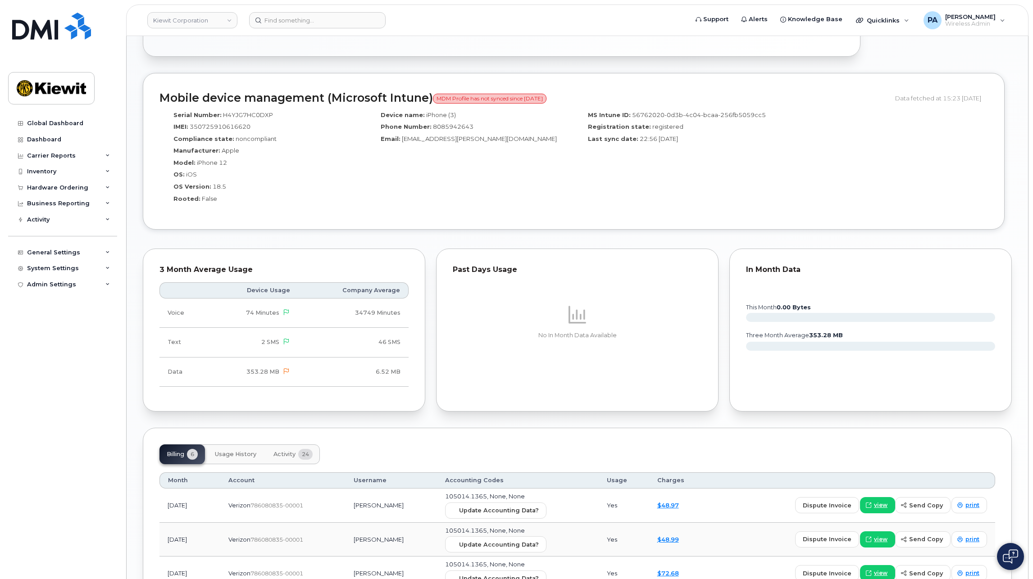
scroll to position [814, 0]
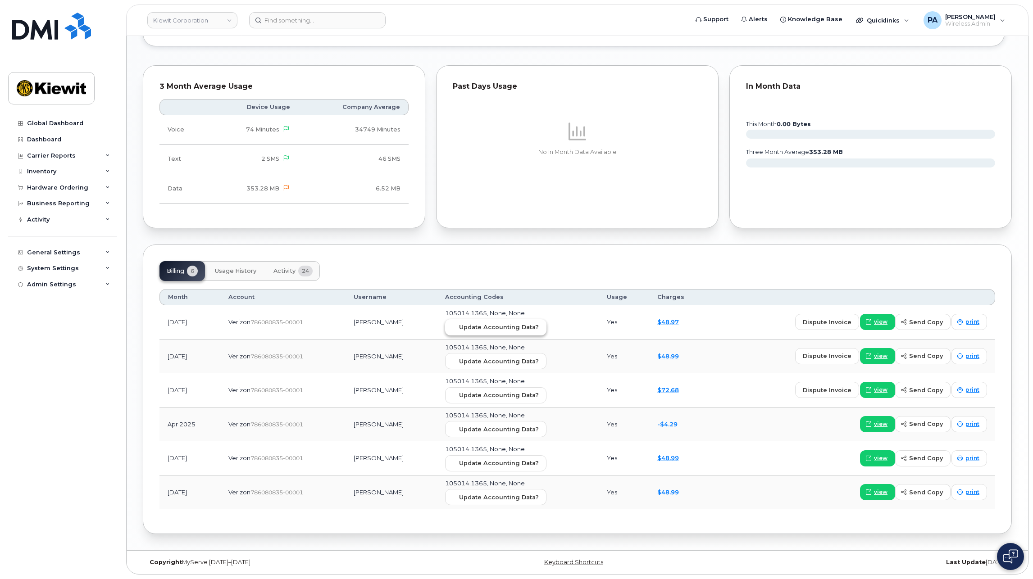
click at [502, 327] on span "Update Accounting Data?" at bounding box center [499, 327] width 80 height 9
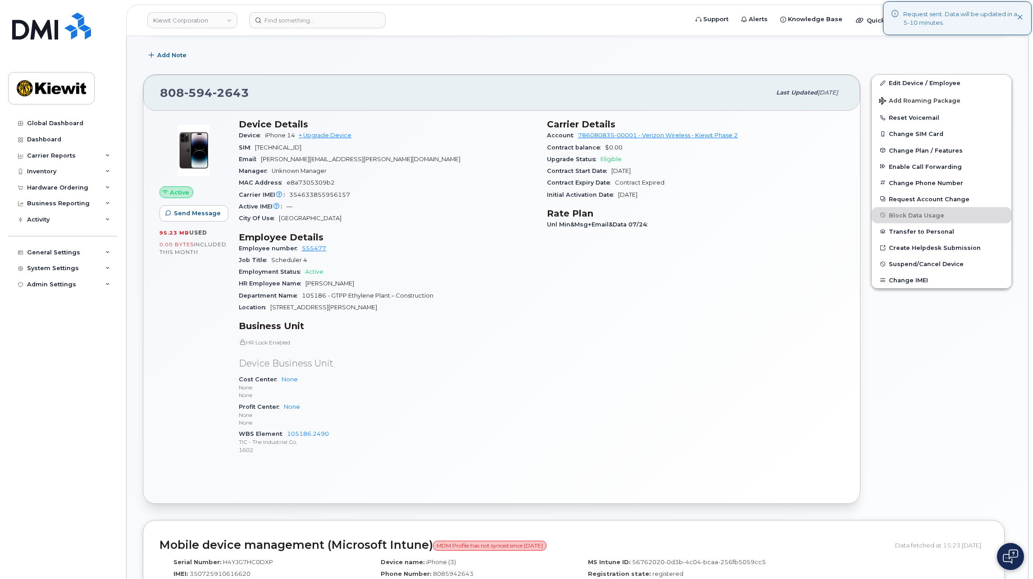
scroll to position [0, 0]
